Goal: Task Accomplishment & Management: Manage account settings

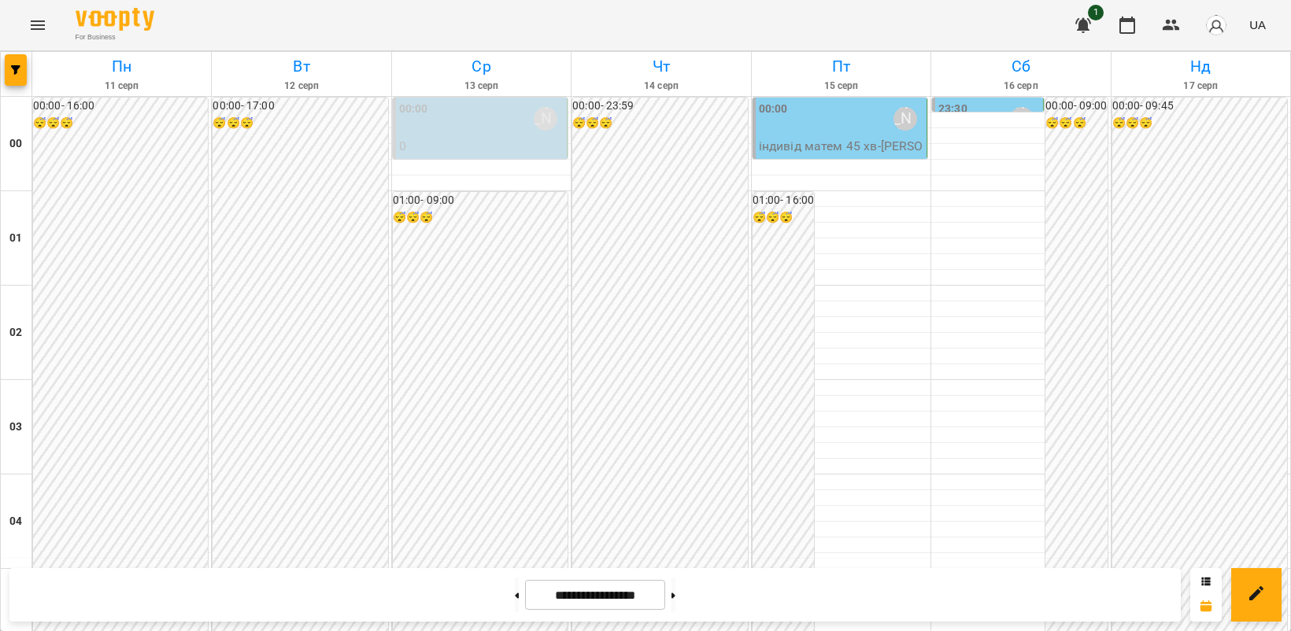
click at [823, 138] on p "індивід матем 45 [PERSON_NAME]" at bounding box center [841, 155] width 165 height 37
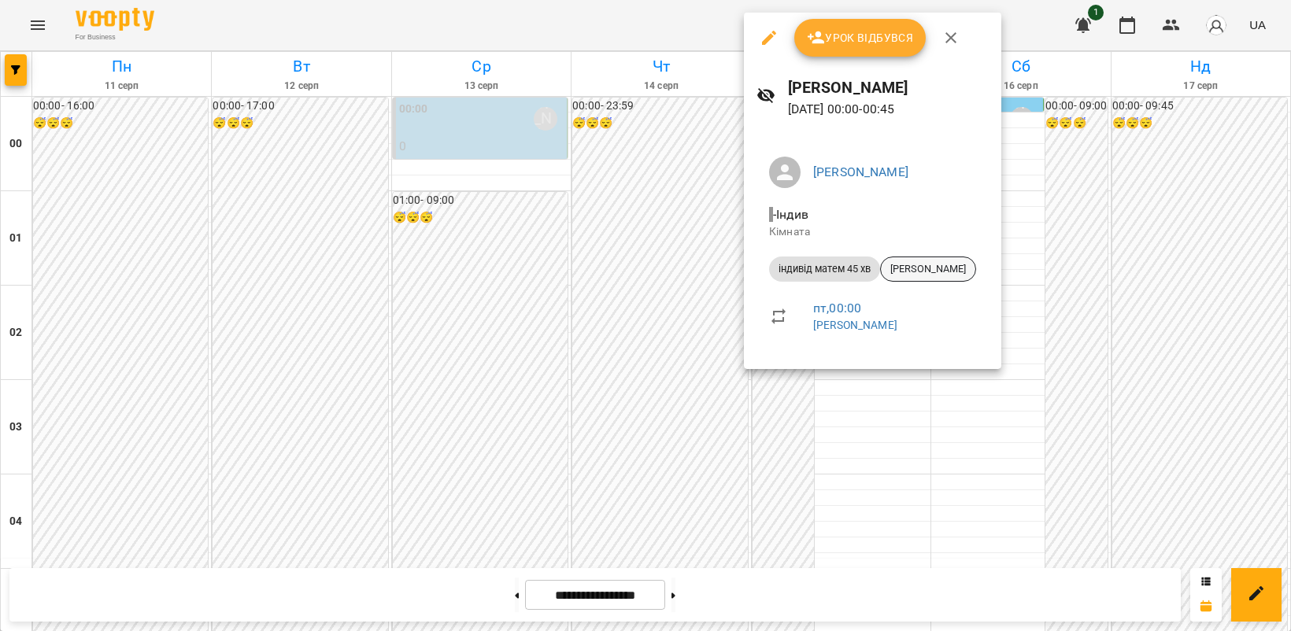
click at [912, 266] on span "[PERSON_NAME]" at bounding box center [928, 269] width 94 height 14
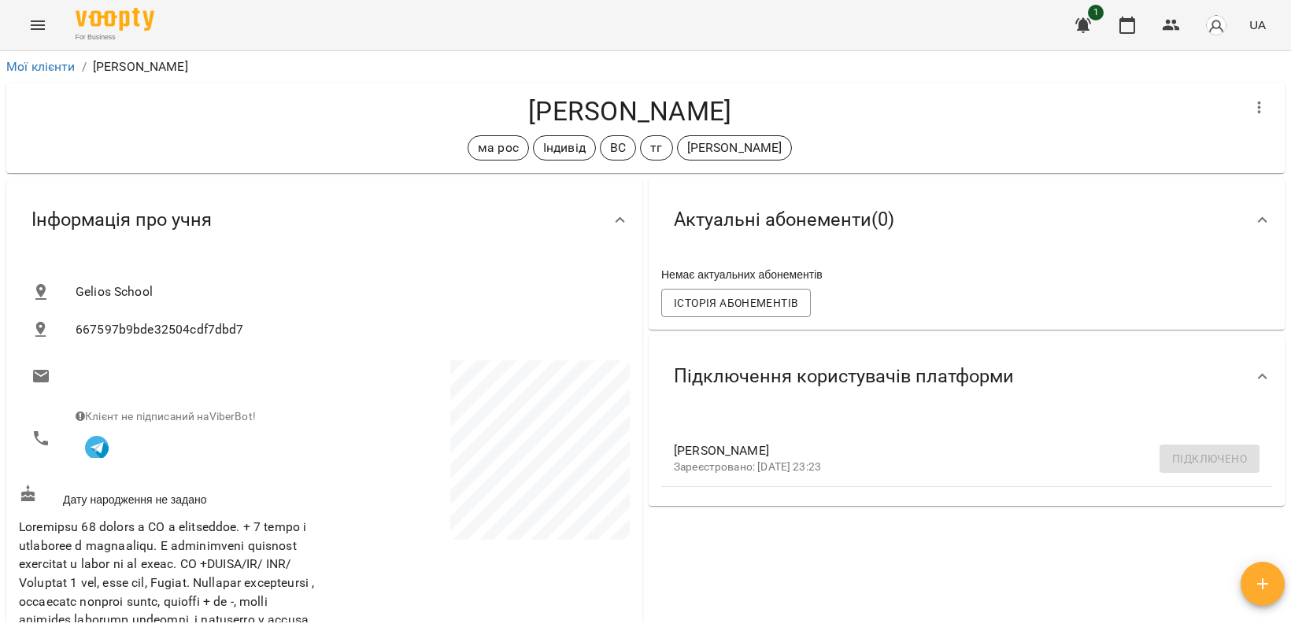
click at [37, 30] on icon "Menu" at bounding box center [37, 25] width 19 height 19
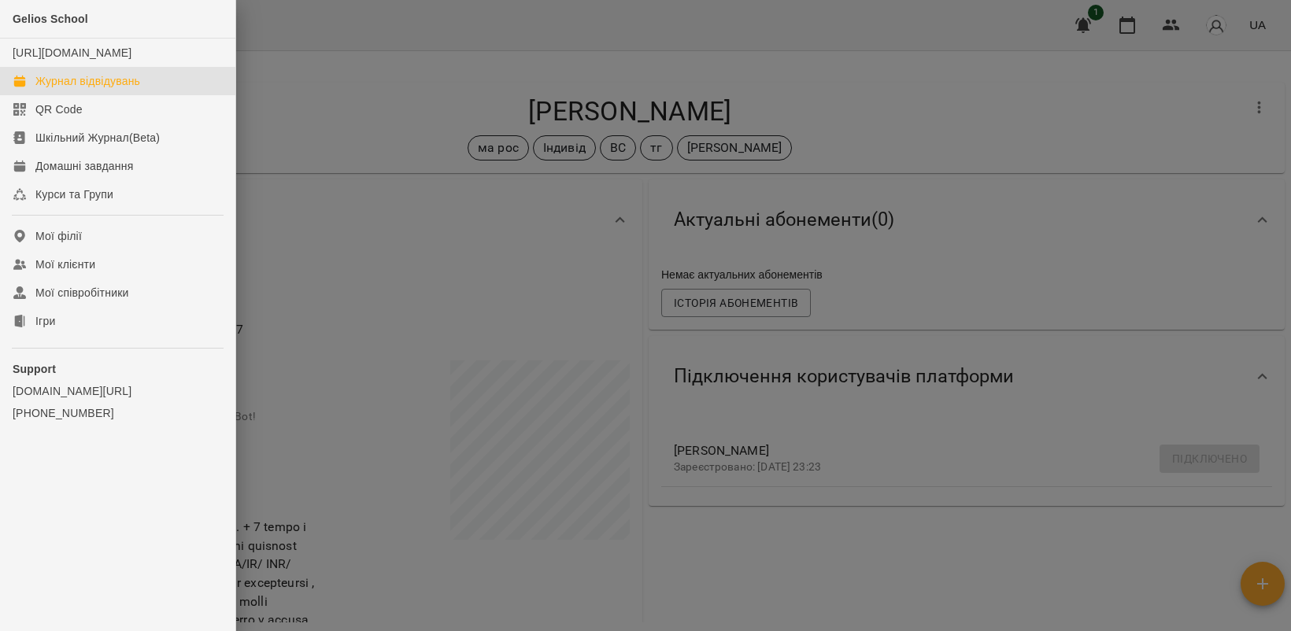
click at [81, 89] on div "Журнал відвідувань" at bounding box center [87, 81] width 105 height 16
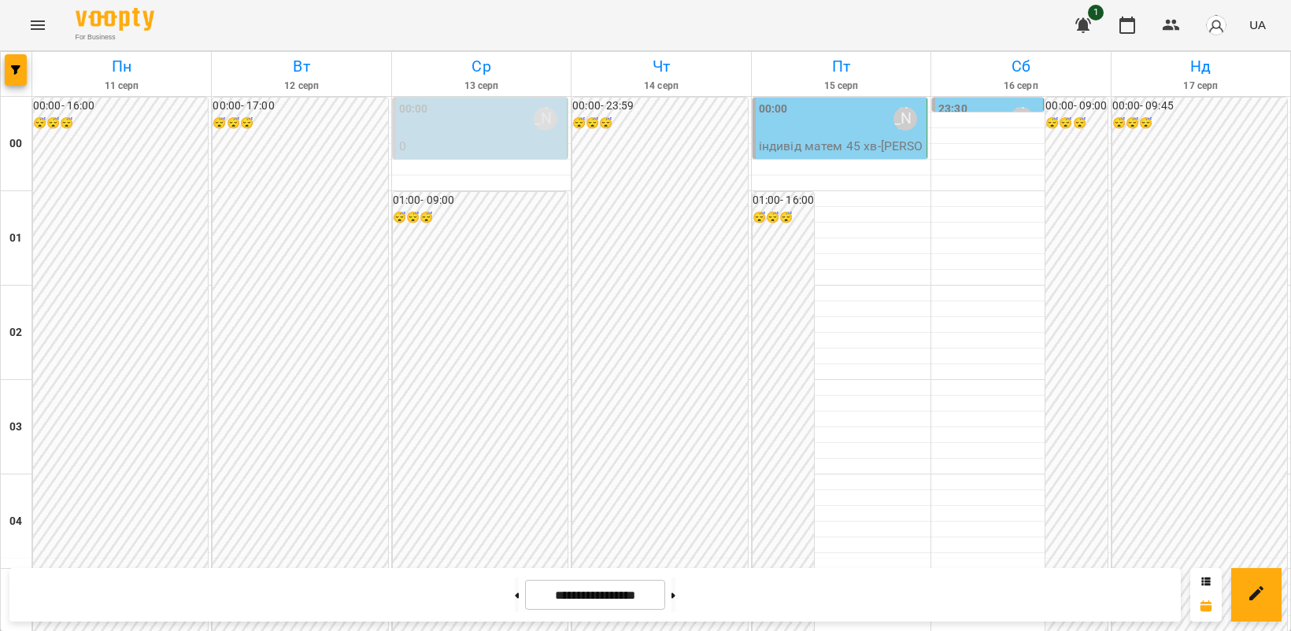
click at [809, 128] on div "00:00 [PERSON_NAME]" at bounding box center [841, 119] width 165 height 36
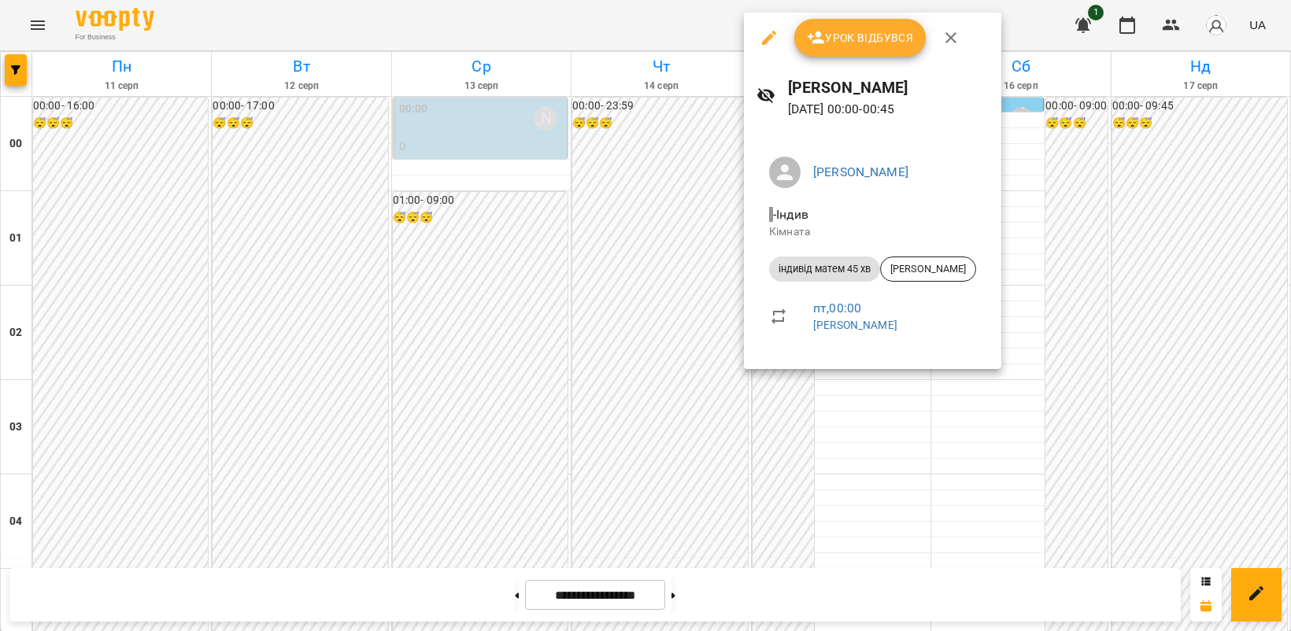
click at [764, 41] on icon "button" at bounding box center [769, 38] width 14 height 14
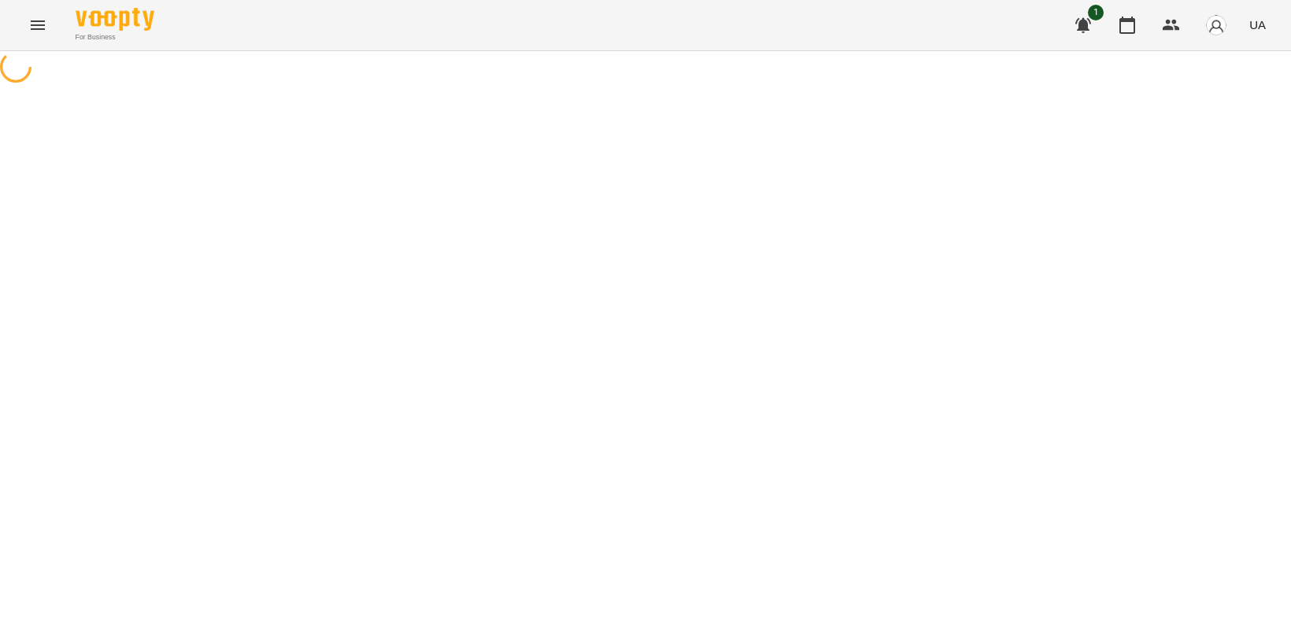
select select "**********"
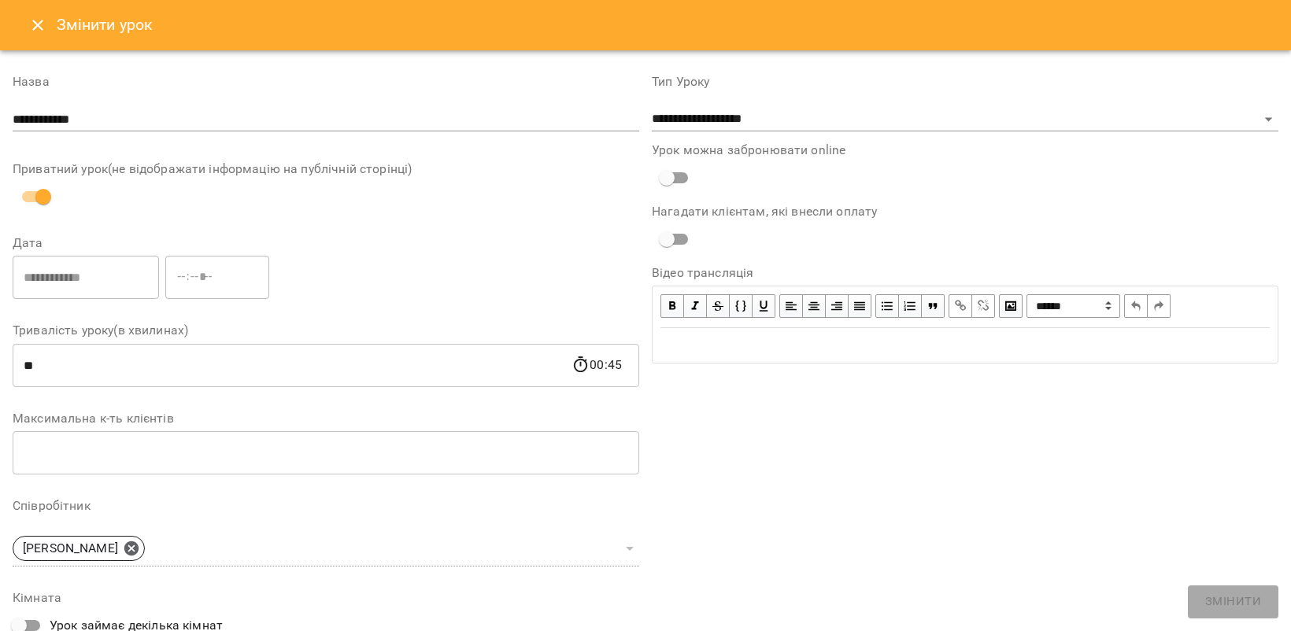
click at [38, 28] on icon "Close" at bounding box center [37, 25] width 19 height 19
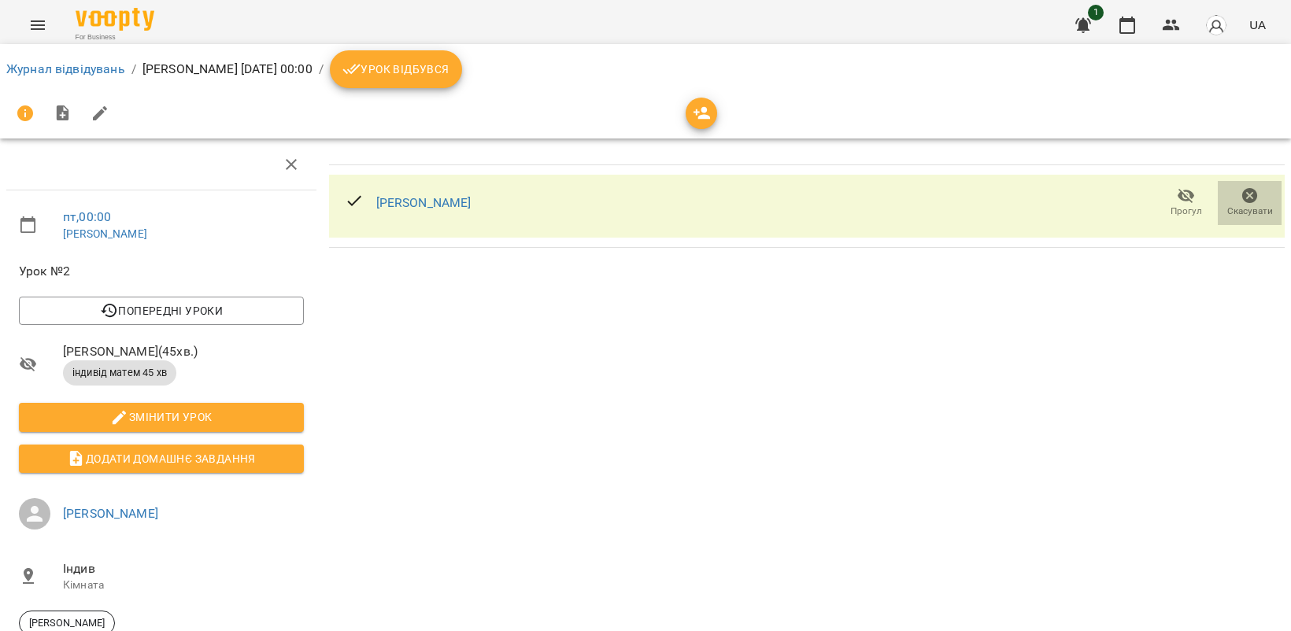
click at [1241, 197] on icon "button" at bounding box center [1250, 196] width 19 height 19
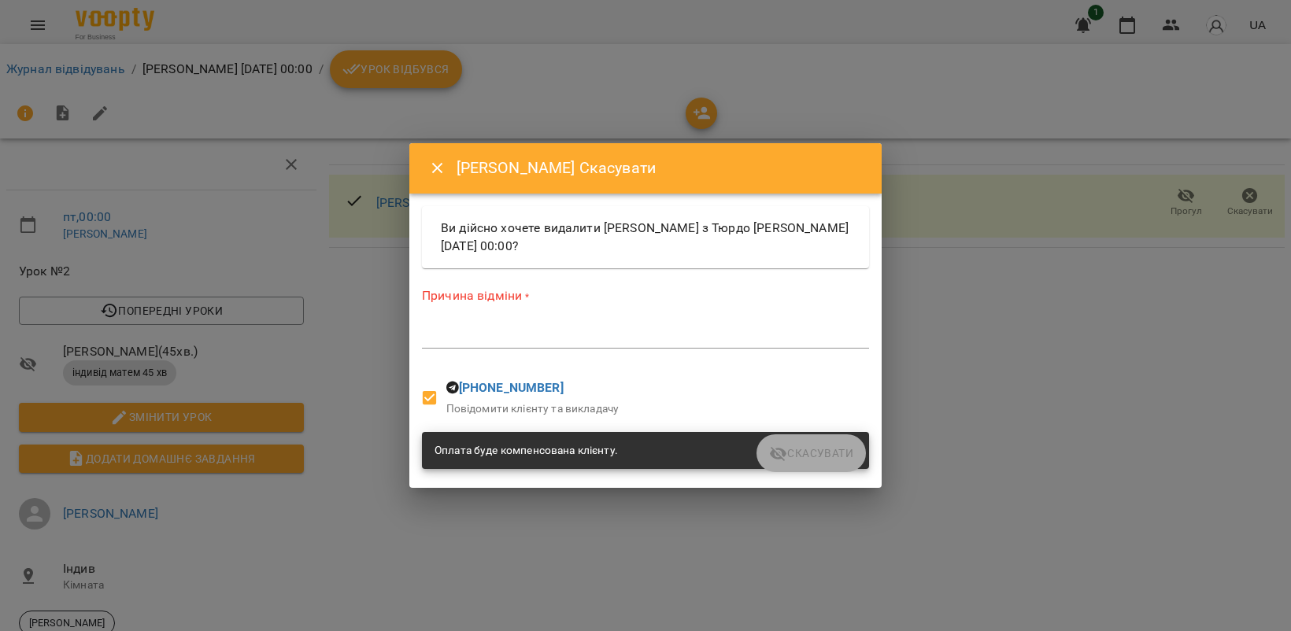
click at [469, 328] on textarea at bounding box center [645, 335] width 447 height 15
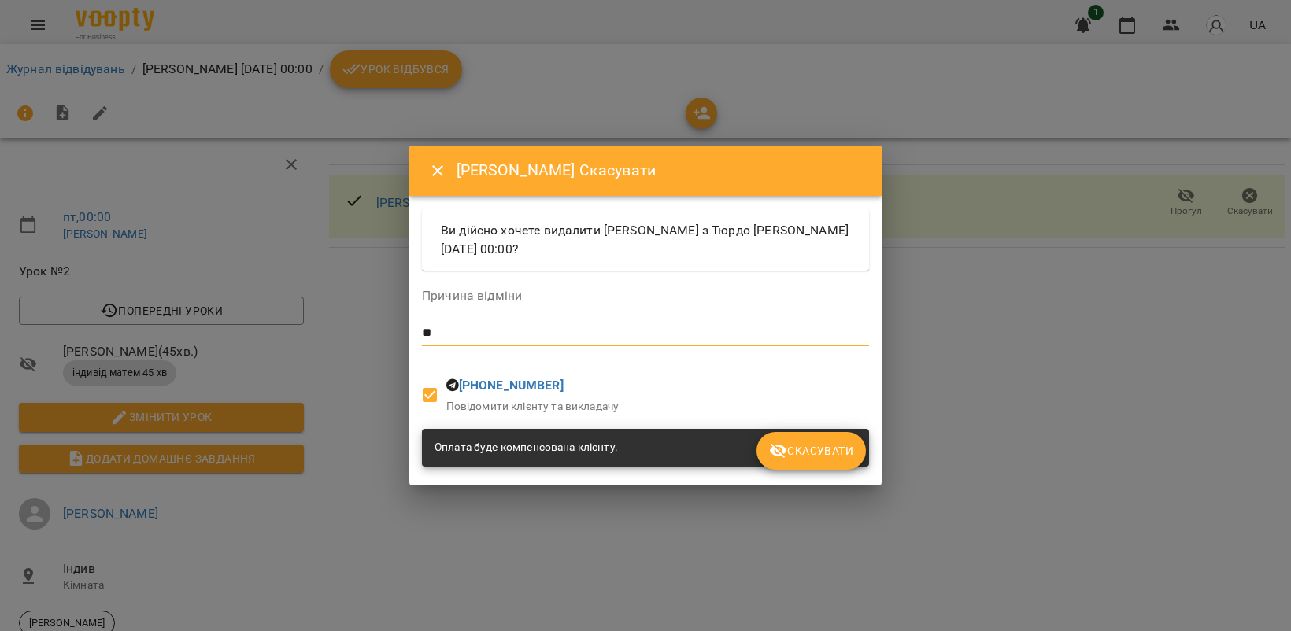
type textarea "*"
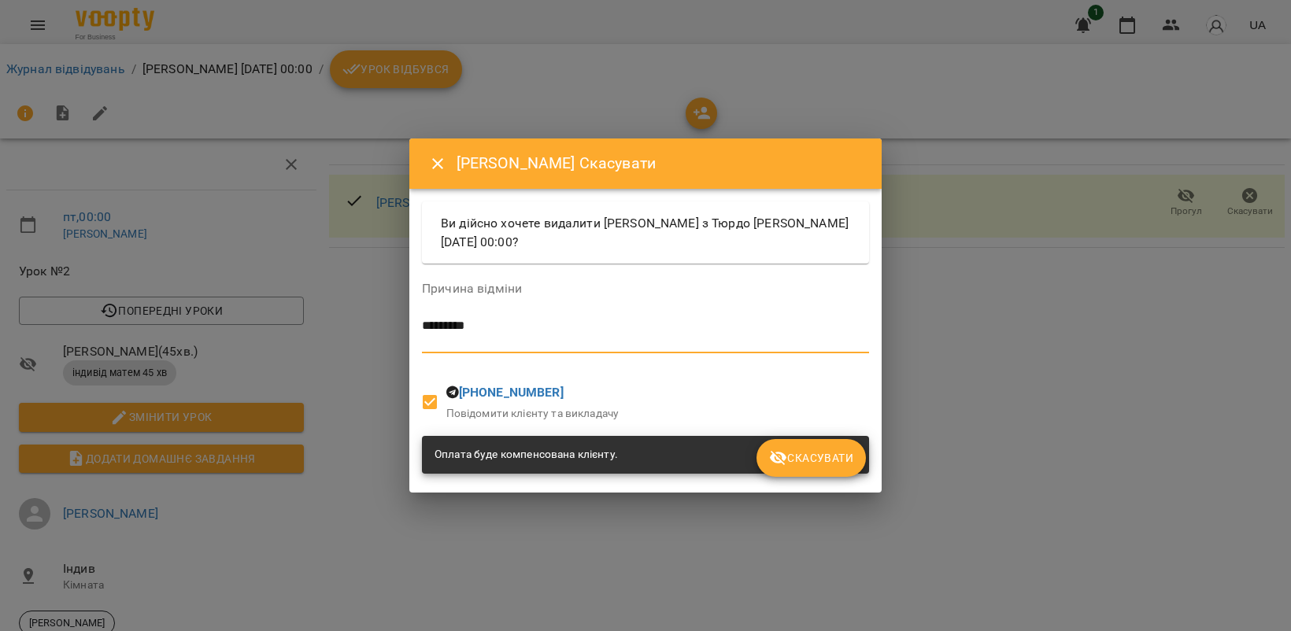
type textarea "********"
click at [812, 458] on span "Скасувати" at bounding box center [811, 458] width 84 height 19
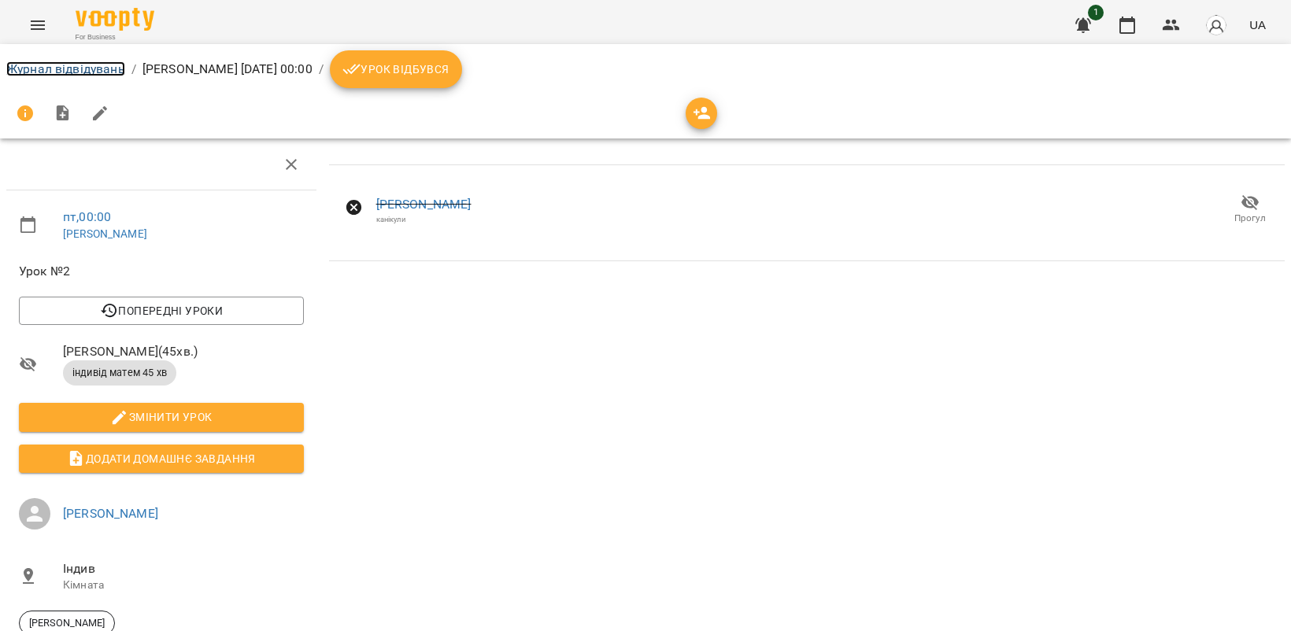
click at [44, 68] on link "Журнал відвідувань" at bounding box center [65, 68] width 119 height 15
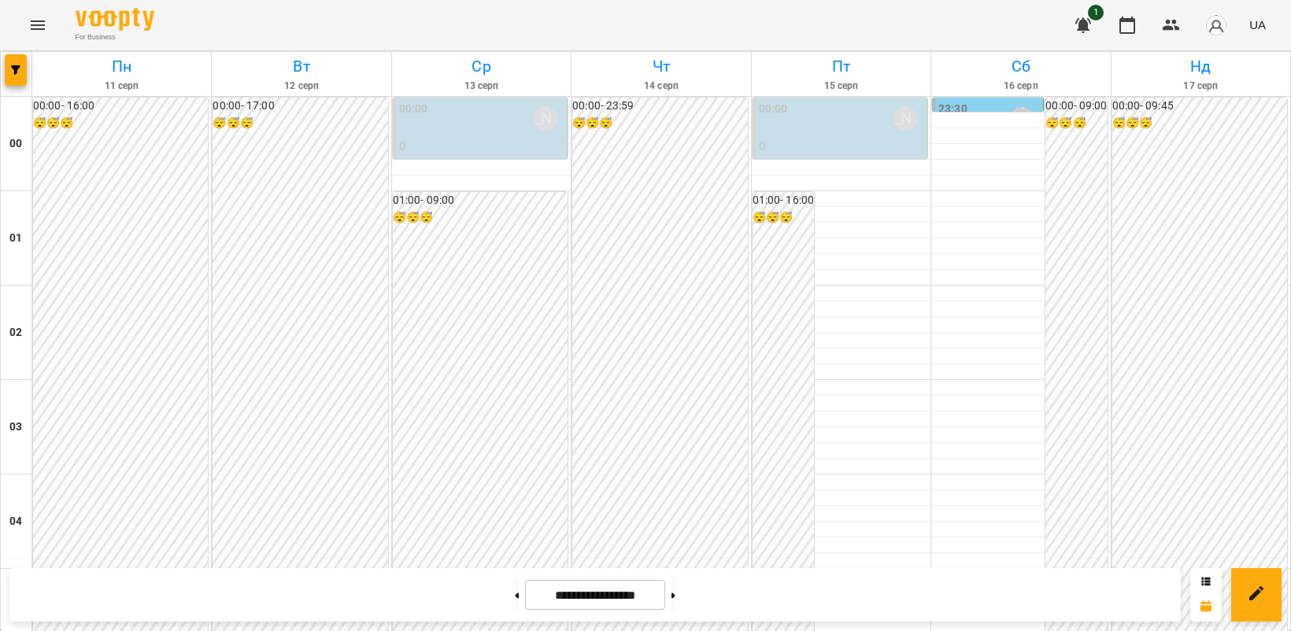
scroll to position [1804, 0]
click at [675, 599] on button at bounding box center [673, 595] width 4 height 35
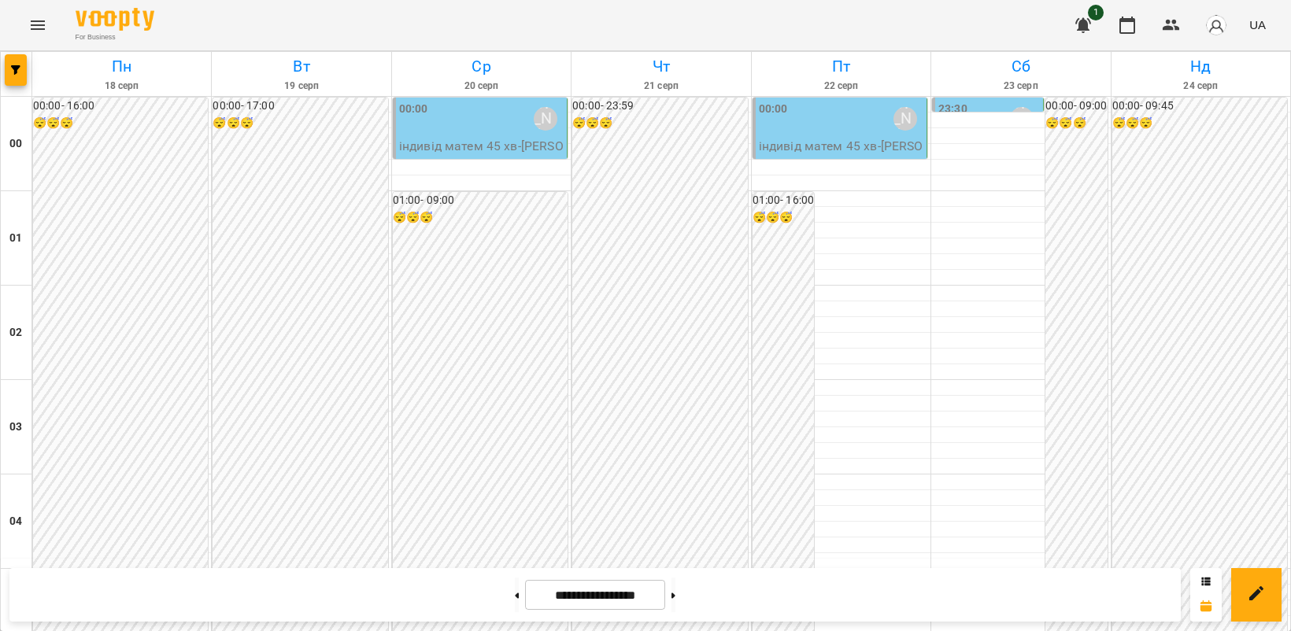
scroll to position [1213, 0]
click at [675, 597] on icon at bounding box center [673, 596] width 4 height 6
click at [515, 592] on button at bounding box center [517, 595] width 4 height 35
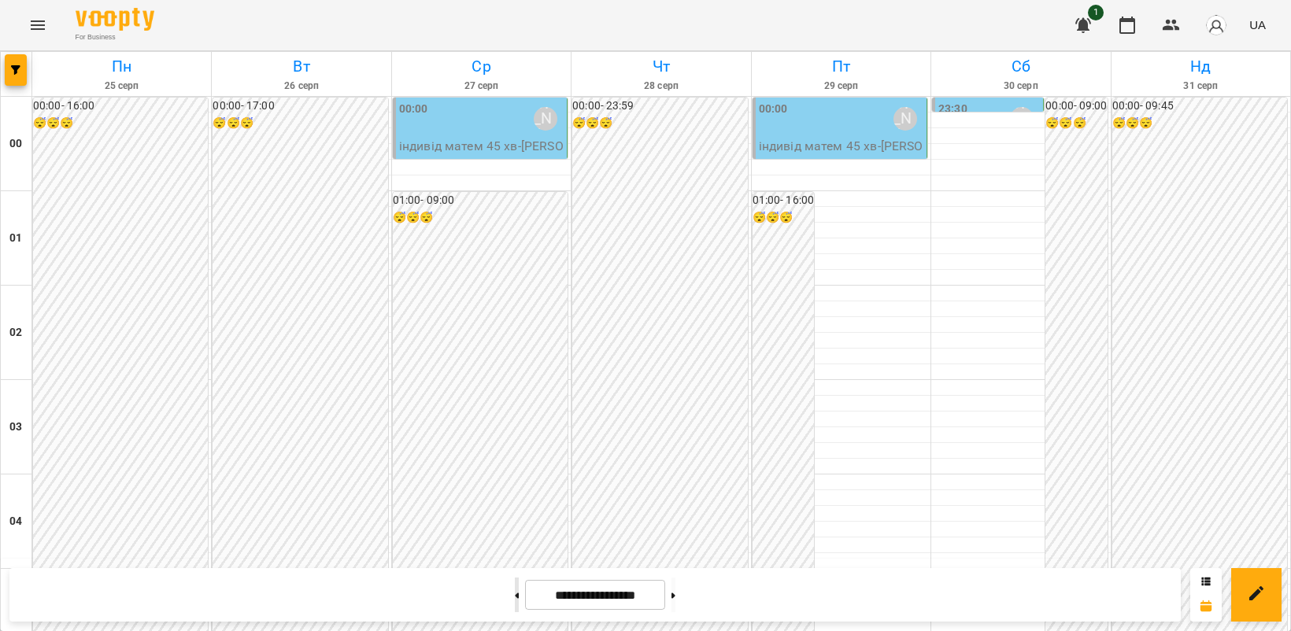
click at [515, 592] on button at bounding box center [517, 595] width 4 height 35
type input "**********"
